Goal: Task Accomplishment & Management: Use online tool/utility

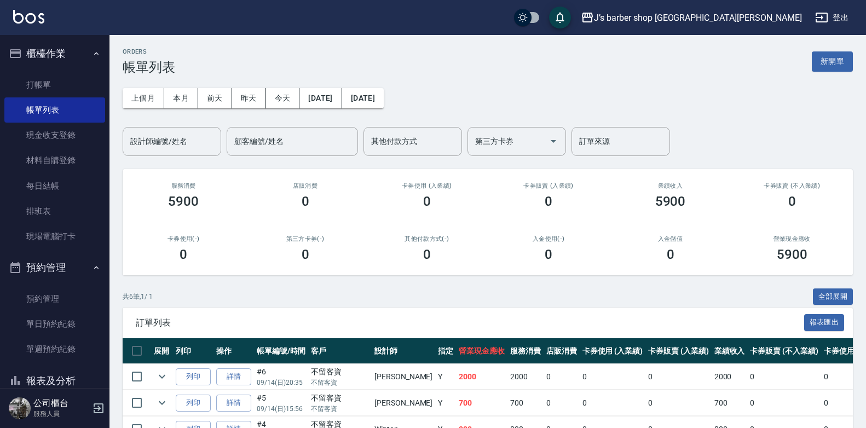
scroll to position [76, 0]
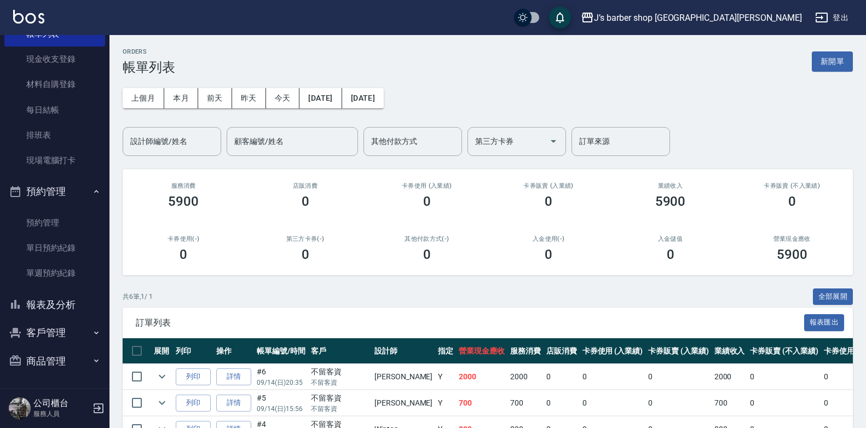
click at [177, 139] on input "設計師編號/姓名" at bounding box center [172, 141] width 89 height 19
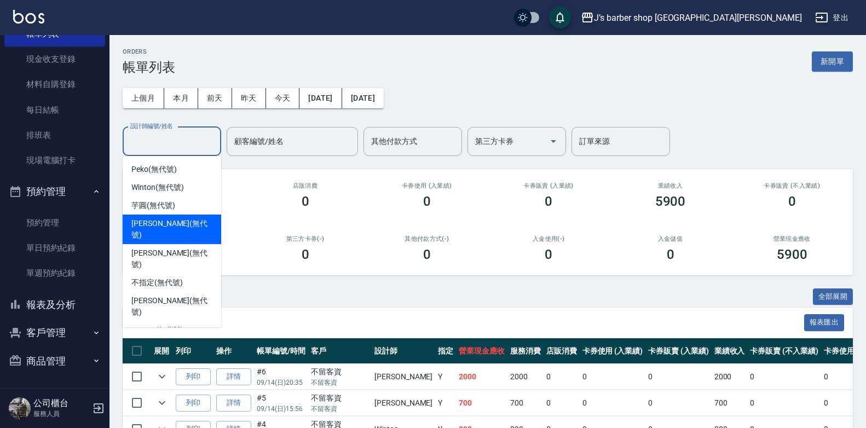
click at [160, 223] on span "[PERSON_NAME] (無代號)" at bounding box center [171, 229] width 81 height 23
type input "[PERSON_NAME](無代號)"
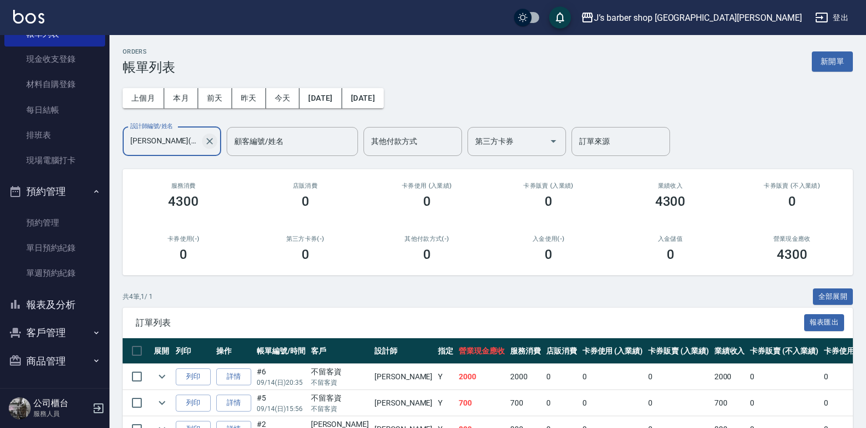
click at [212, 139] on icon "Clear" at bounding box center [209, 141] width 7 height 7
click at [183, 100] on button "本月" at bounding box center [181, 98] width 34 height 20
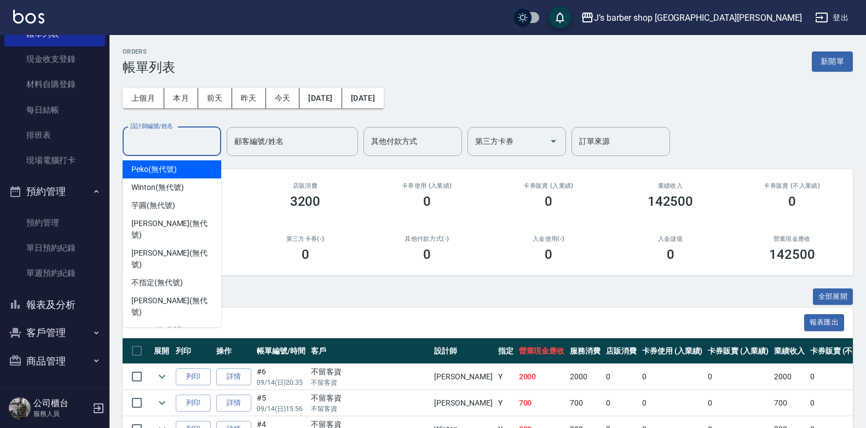
click at [190, 142] on input "設計師編號/姓名" at bounding box center [172, 141] width 89 height 19
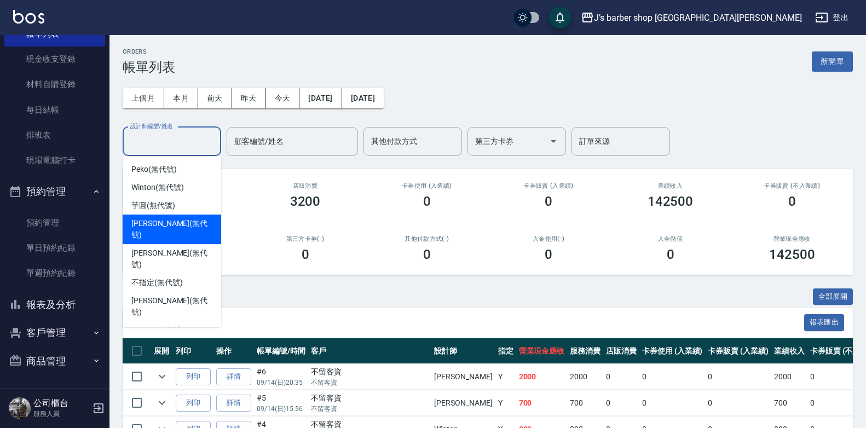
click at [174, 224] on span "[PERSON_NAME] (無代號)" at bounding box center [171, 229] width 81 height 23
type input "[PERSON_NAME](無代號)"
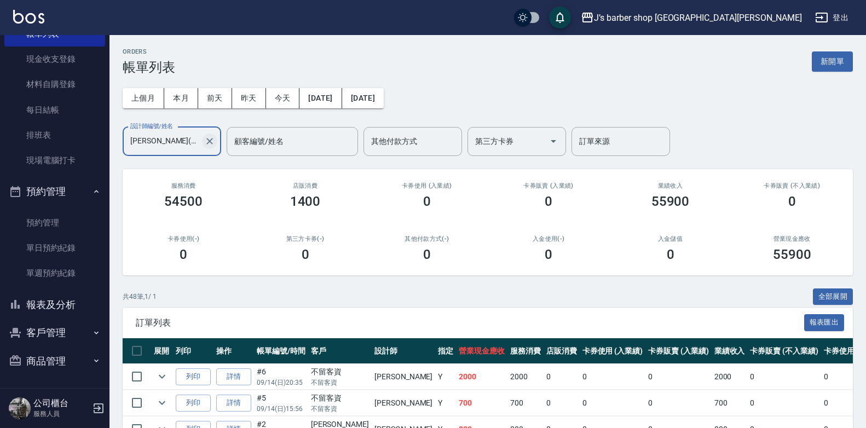
click at [210, 141] on icon "Clear" at bounding box center [209, 141] width 7 height 7
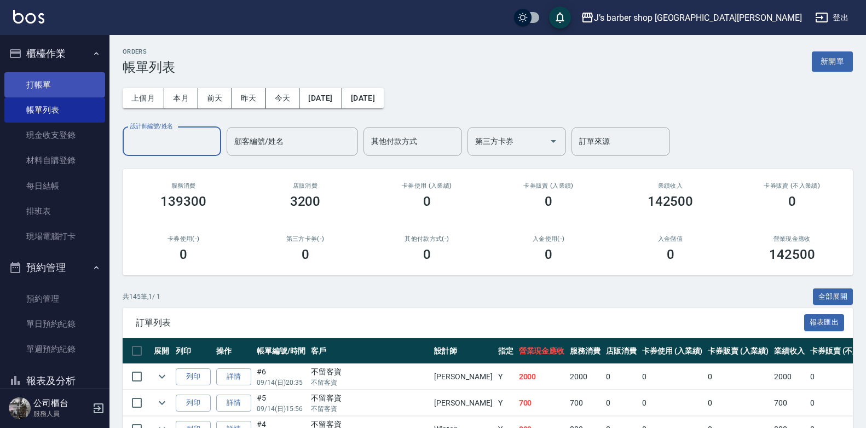
click at [59, 79] on link "打帳單" at bounding box center [54, 84] width 101 height 25
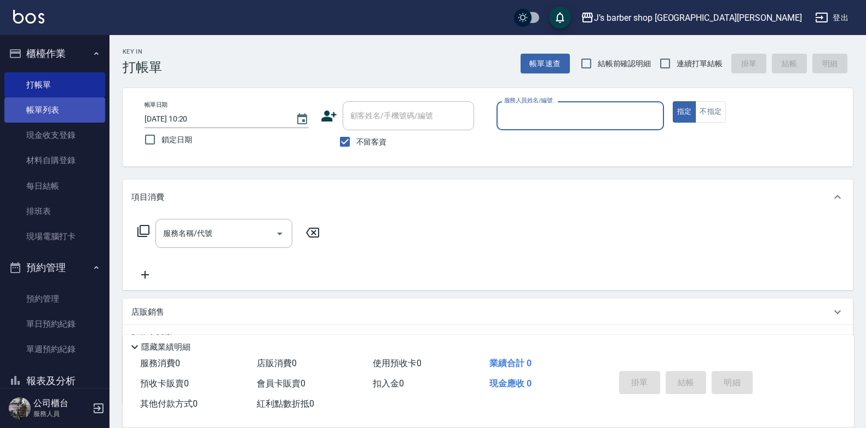
click at [60, 113] on link "帳單列表" at bounding box center [54, 109] width 101 height 25
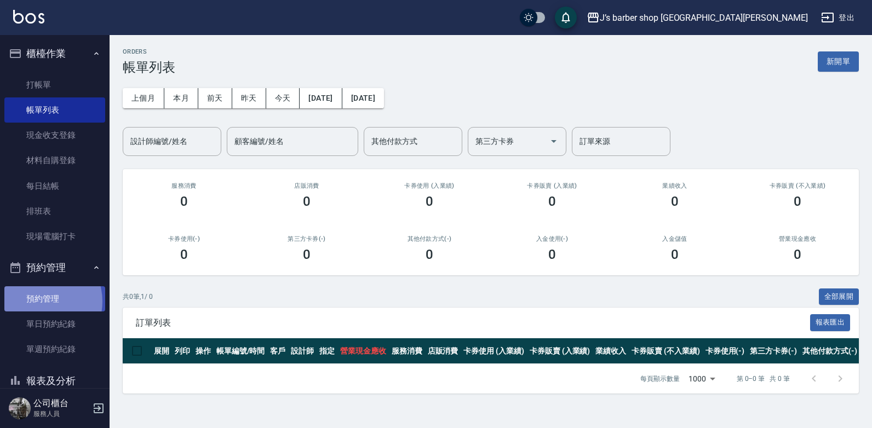
click at [39, 302] on link "預約管理" at bounding box center [54, 298] width 101 height 25
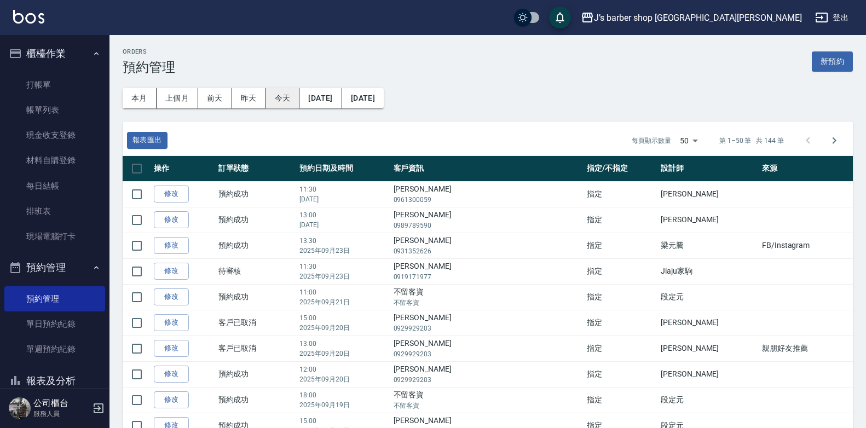
click at [283, 98] on button "今天" at bounding box center [283, 98] width 34 height 20
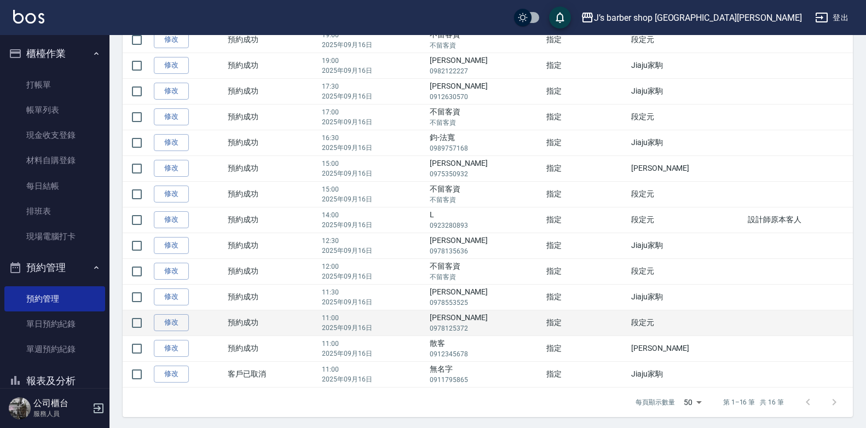
scroll to position [208, 0]
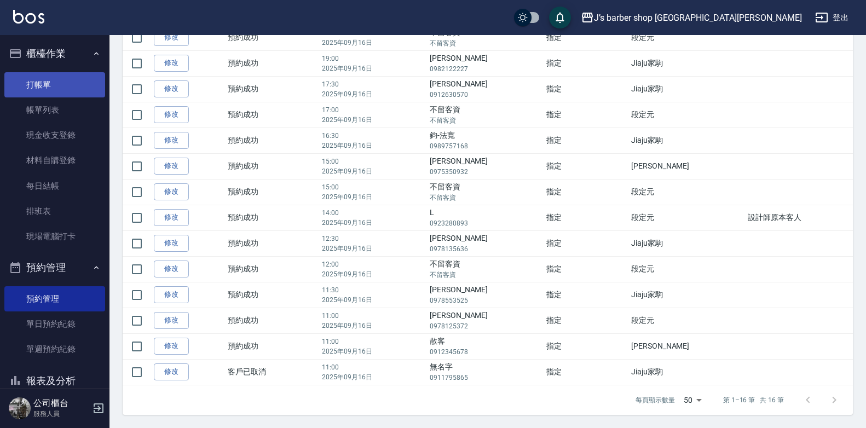
click at [63, 77] on link "打帳單" at bounding box center [54, 84] width 101 height 25
